Goal: Navigation & Orientation: Find specific page/section

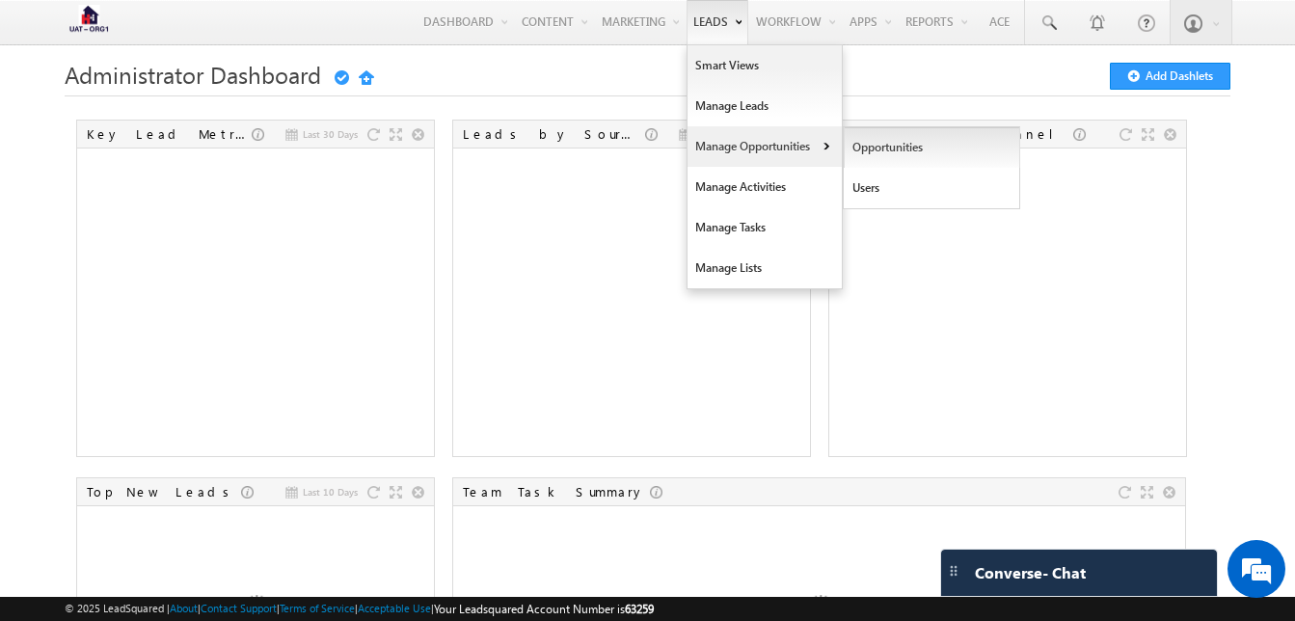
click at [879, 141] on link "Opportunities" at bounding box center [931, 147] width 176 height 40
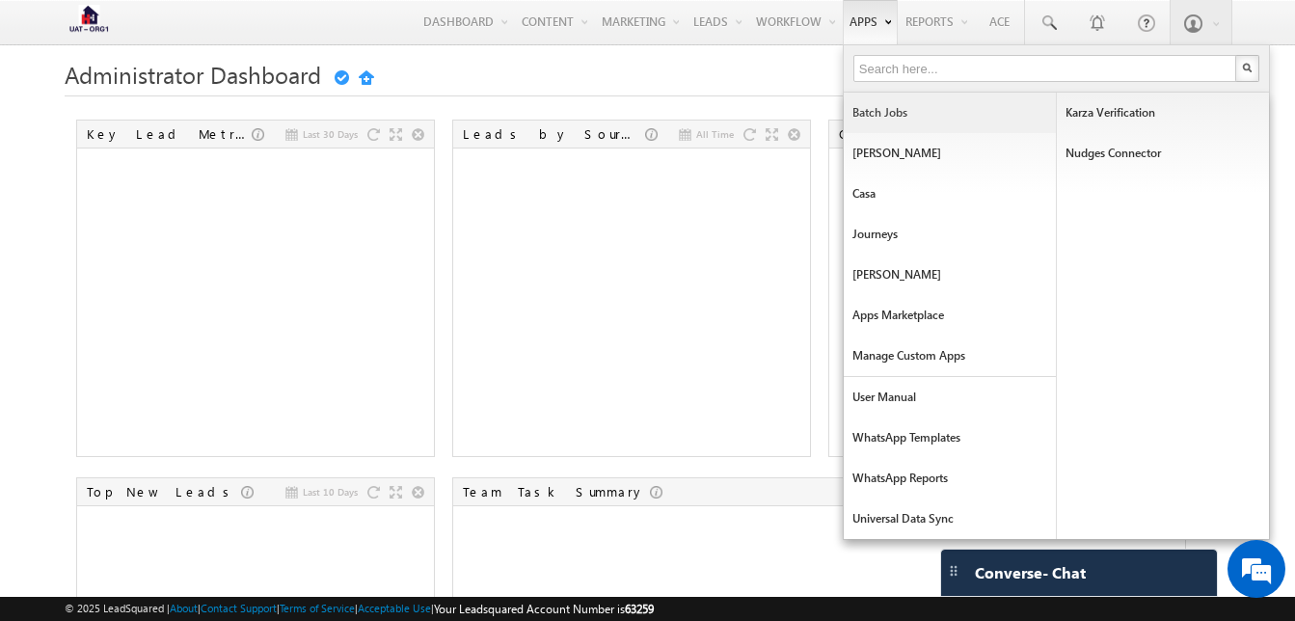
click at [870, 114] on link "Batch Jobs" at bounding box center [949, 113] width 212 height 40
click at [877, 107] on link "Batch Jobs" at bounding box center [949, 113] width 212 height 40
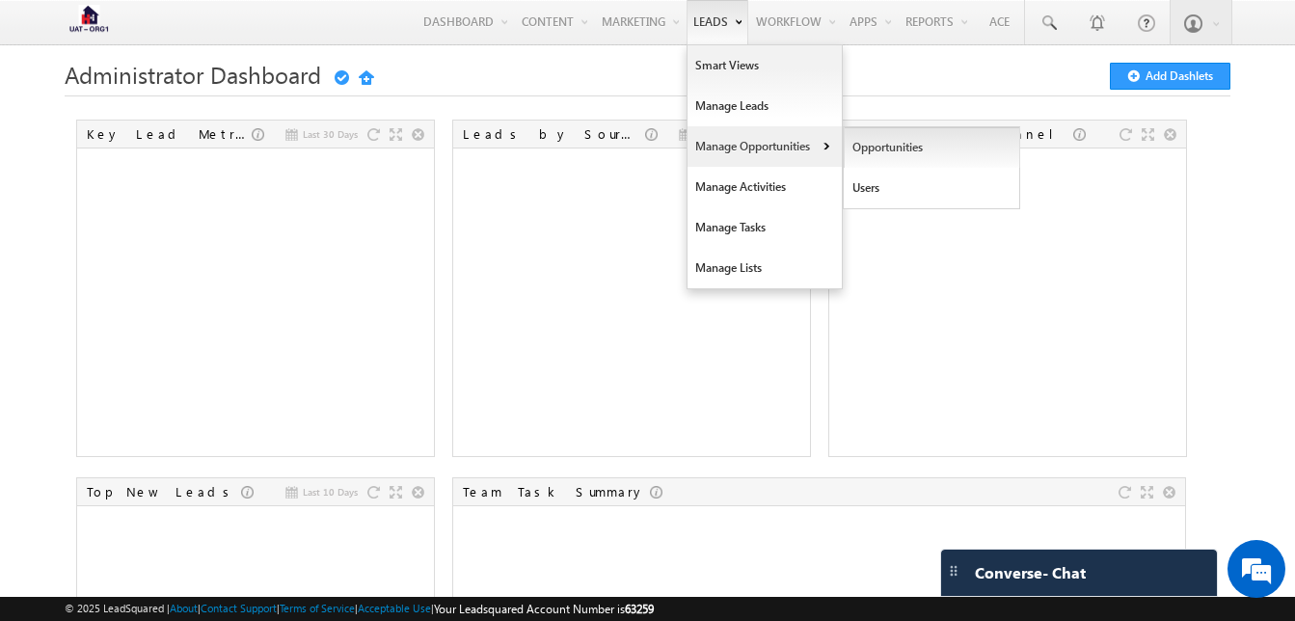
click at [850, 148] on link "Opportunities" at bounding box center [931, 147] width 176 height 40
